Goal: Transaction & Acquisition: Book appointment/travel/reservation

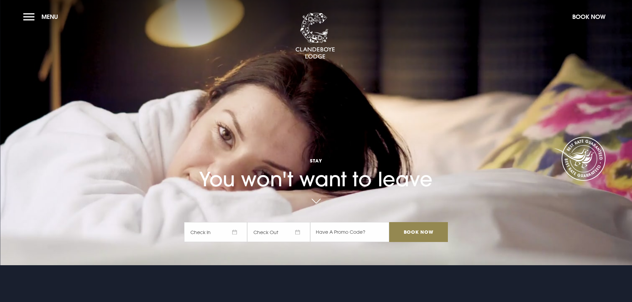
click at [233, 231] on span "Check In" at bounding box center [215, 232] width 63 height 20
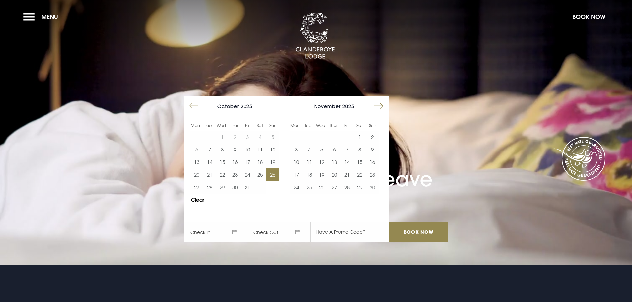
click at [276, 176] on button "26" at bounding box center [272, 175] width 13 height 13
click at [201, 187] on button "27" at bounding box center [196, 187] width 13 height 13
click at [423, 236] on input "Book Now" at bounding box center [418, 232] width 58 height 20
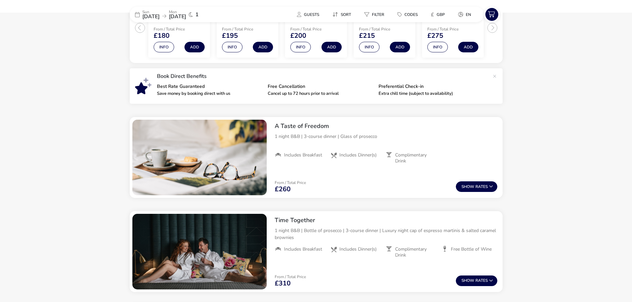
scroll to position [185, 0]
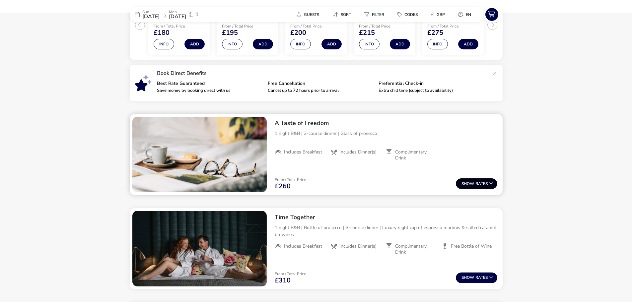
click at [475, 187] on button "Show Rates" at bounding box center [476, 183] width 41 height 11
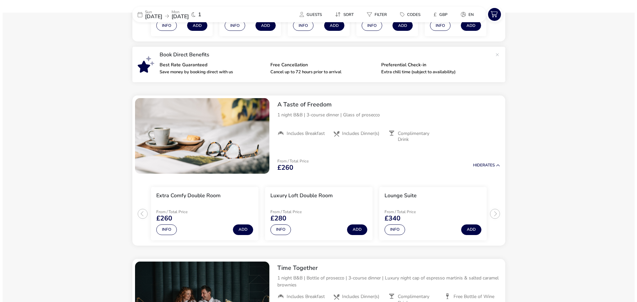
scroll to position [191, 0]
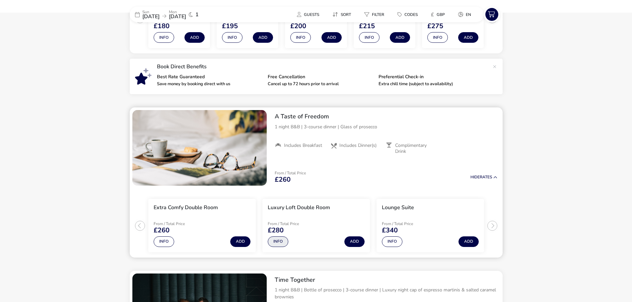
click at [275, 240] on button "Info" at bounding box center [278, 242] width 21 height 11
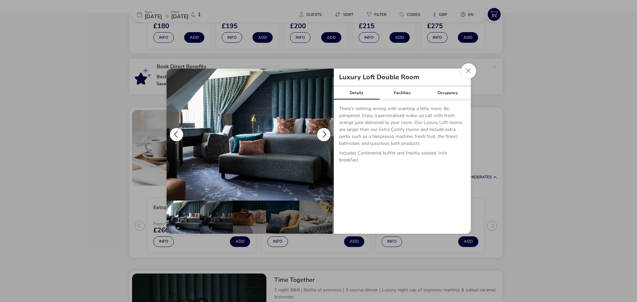
click at [323, 133] on button "details" at bounding box center [323, 134] width 13 height 13
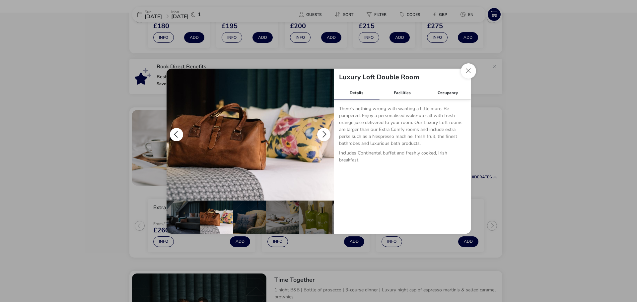
click at [323, 133] on button "details" at bounding box center [323, 134] width 13 height 13
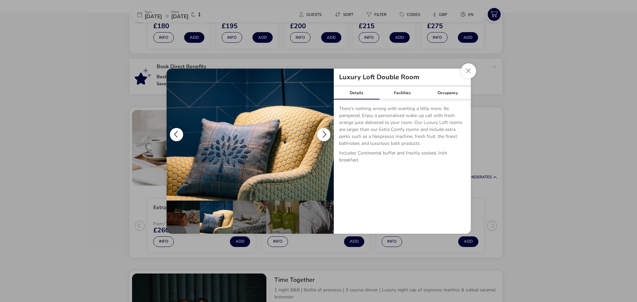
click at [323, 133] on button "details" at bounding box center [323, 134] width 13 height 13
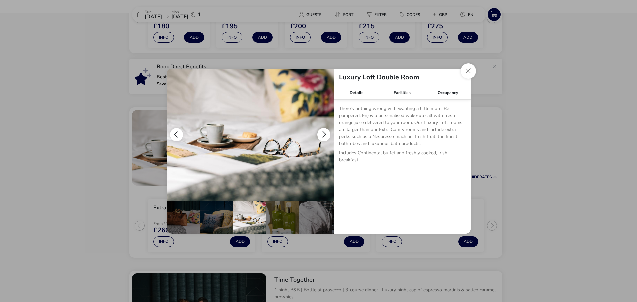
scroll to position [0, 100]
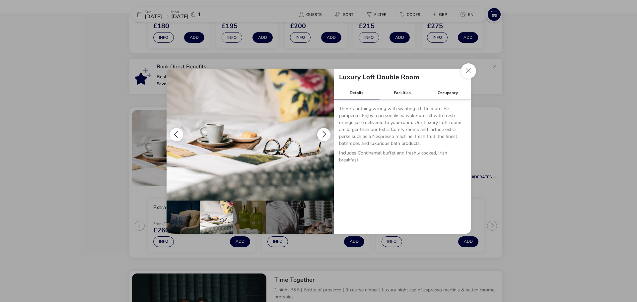
click at [323, 133] on button "details" at bounding box center [323, 134] width 13 height 13
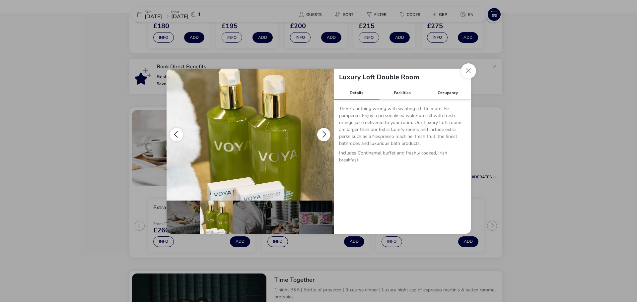
click at [323, 133] on button "details" at bounding box center [323, 134] width 13 height 13
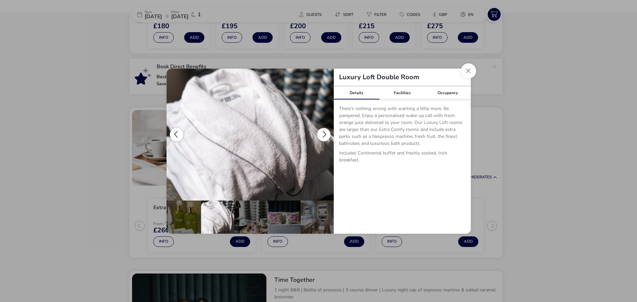
click at [323, 133] on button "details" at bounding box center [323, 134] width 13 height 13
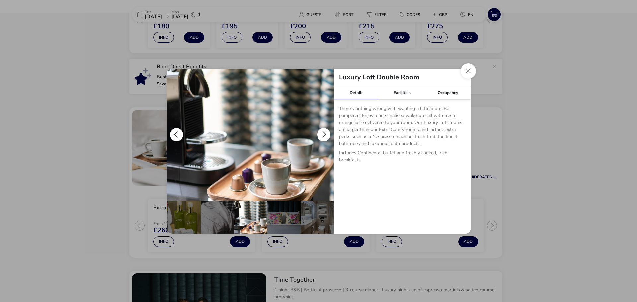
click at [323, 133] on button "details" at bounding box center [323, 134] width 13 height 13
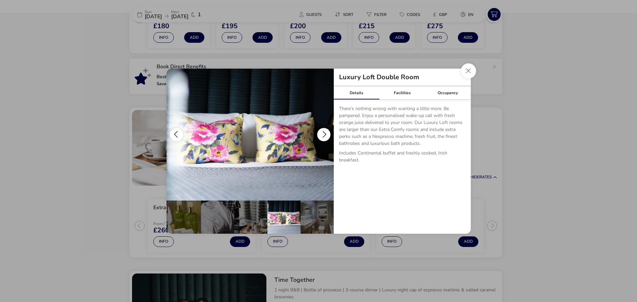
click at [323, 133] on button "details" at bounding box center [323, 134] width 13 height 13
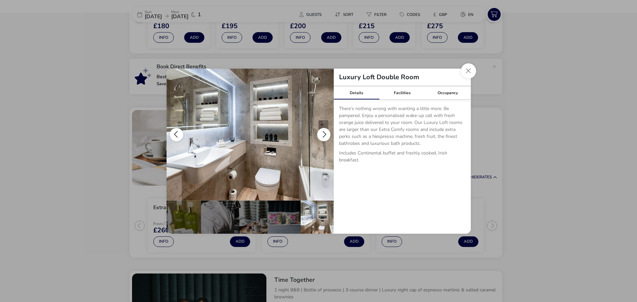
click at [323, 133] on button "details" at bounding box center [323, 134] width 13 height 13
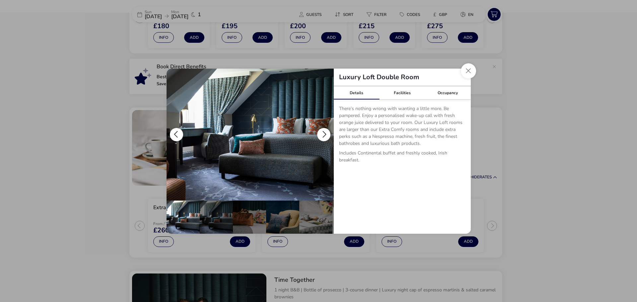
click at [323, 133] on button "details" at bounding box center [323, 134] width 13 height 13
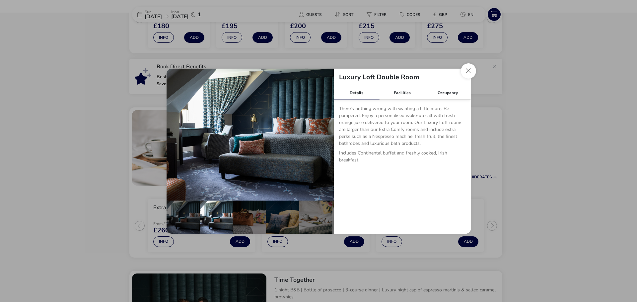
click at [467, 72] on button "Close dialog" at bounding box center [468, 70] width 15 height 15
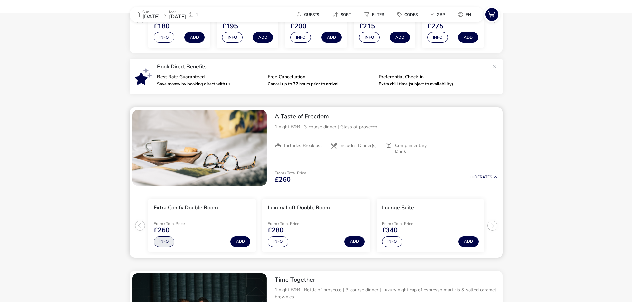
click at [163, 241] on button "Info" at bounding box center [164, 242] width 21 height 11
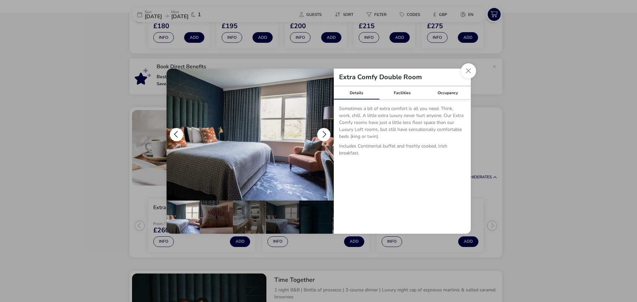
click at [323, 134] on button "details" at bounding box center [323, 134] width 13 height 13
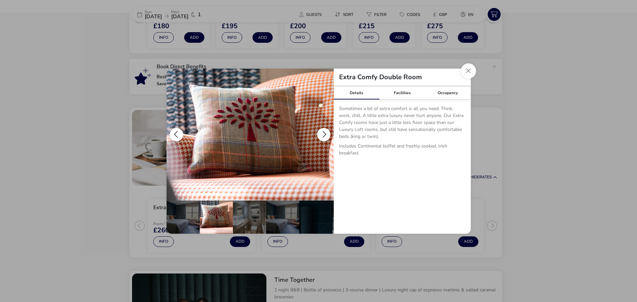
click at [323, 133] on button "details" at bounding box center [323, 134] width 13 height 13
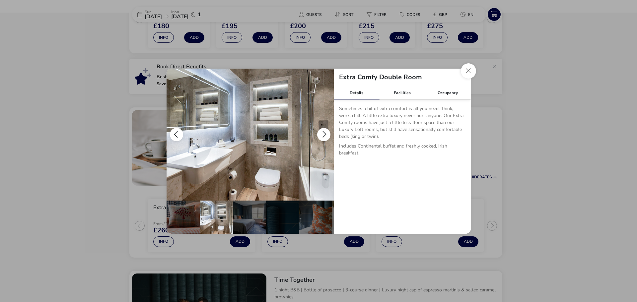
click at [322, 133] on button "details" at bounding box center [323, 134] width 13 height 13
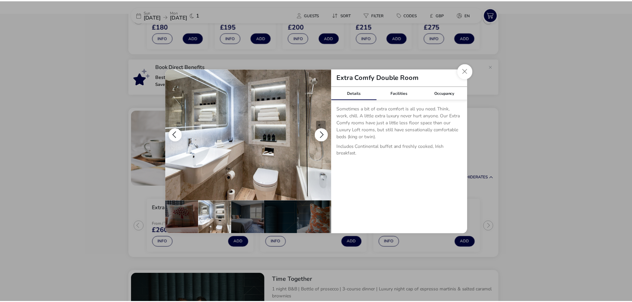
scroll to position [0, 65]
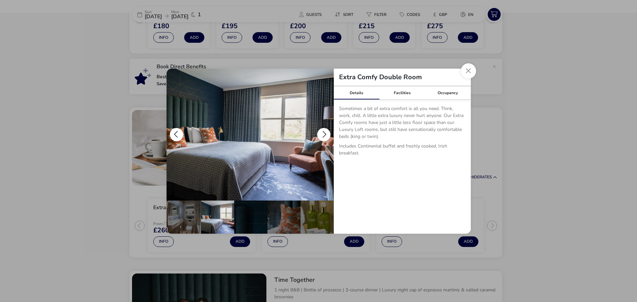
click at [322, 133] on button "details" at bounding box center [323, 134] width 13 height 13
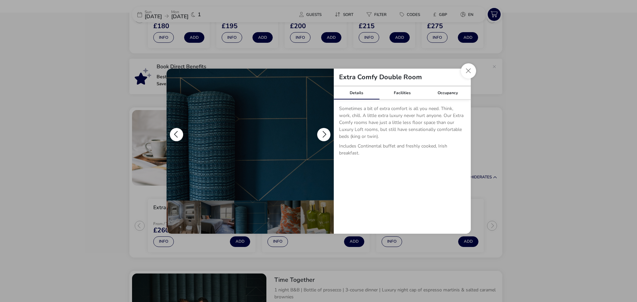
click at [322, 133] on button "details" at bounding box center [323, 134] width 13 height 13
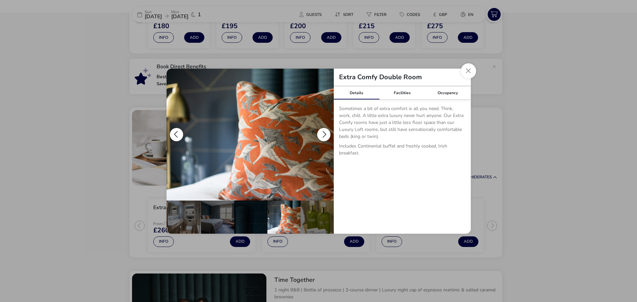
click at [322, 133] on button "details" at bounding box center [323, 134] width 13 height 13
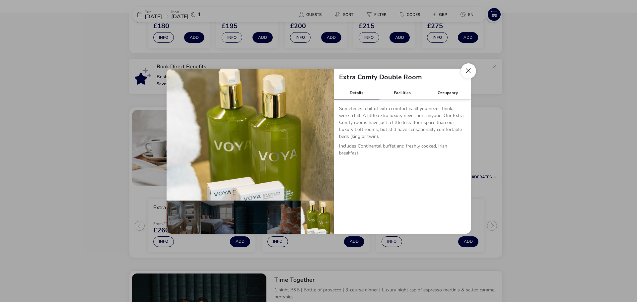
click at [471, 72] on button "Close dialog" at bounding box center [468, 70] width 15 height 15
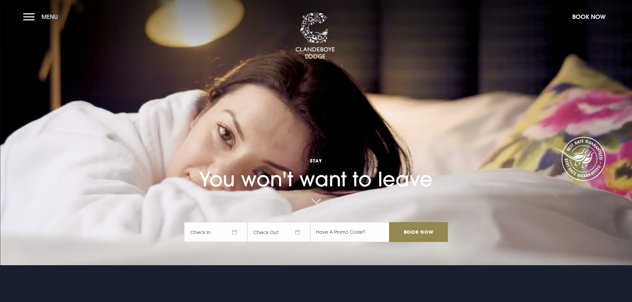
click at [27, 19] on button "Menu" at bounding box center [42, 17] width 38 height 14
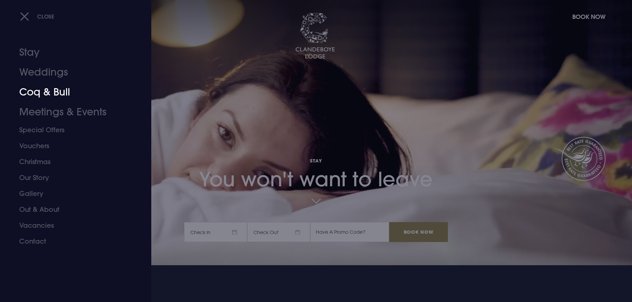
click at [45, 92] on link "Coq & Bull" at bounding box center [71, 92] width 105 height 20
